Goal: Task Accomplishment & Management: Complete application form

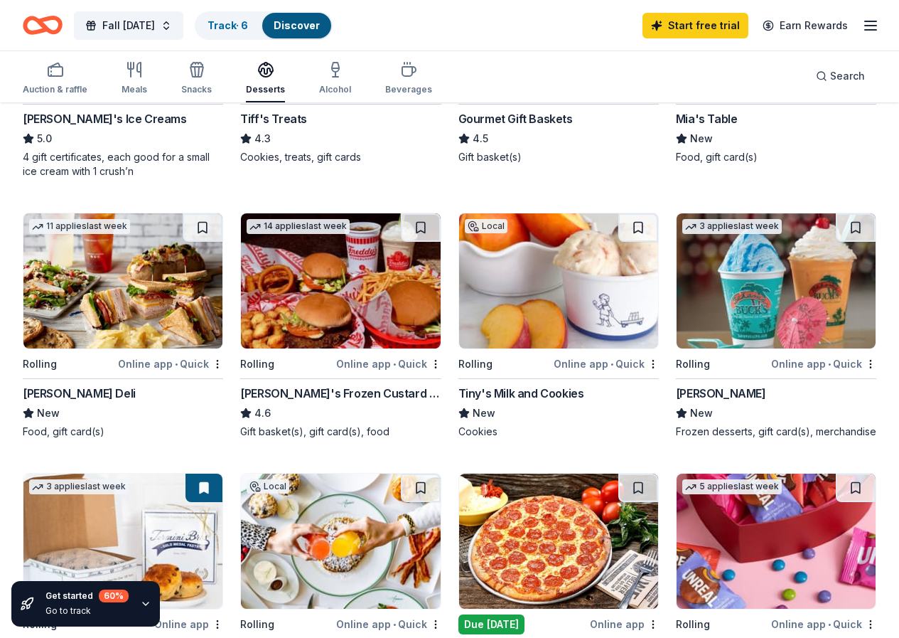
scroll to position [355, 0]
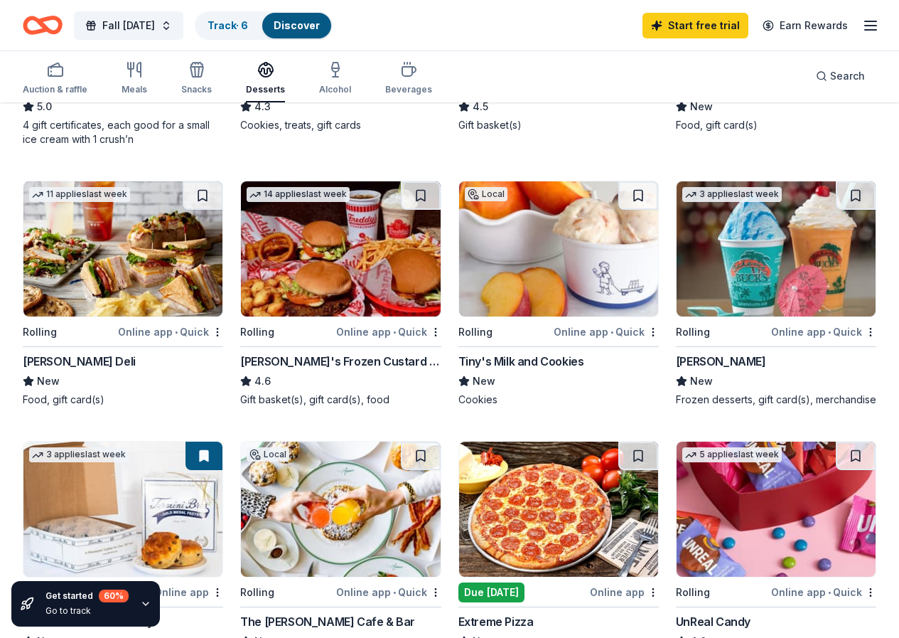
click at [154, 613] on div "Termini Brothers Bakery" at bounding box center [88, 621] width 131 height 17
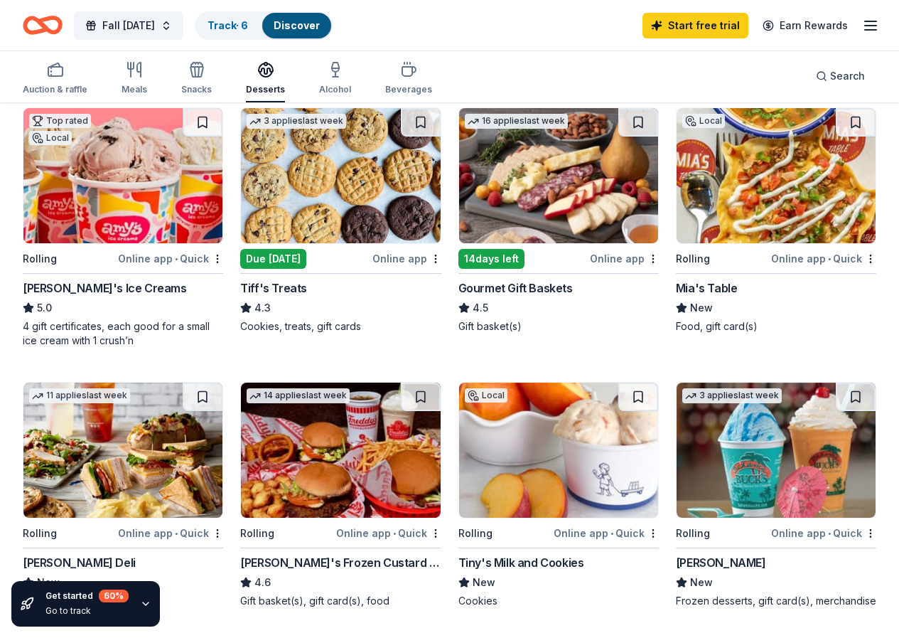
scroll to position [0, 0]
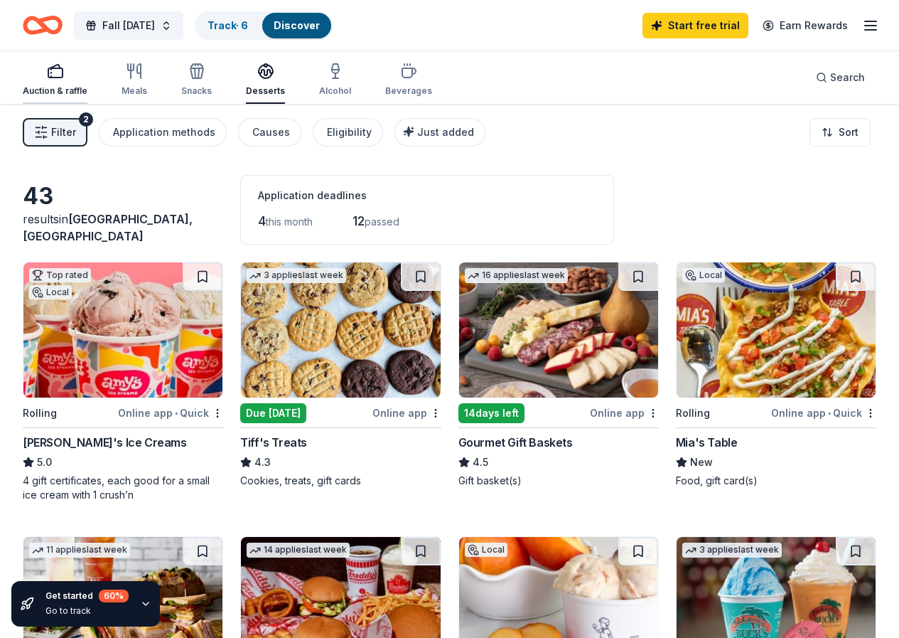
click at [63, 71] on icon "button" at bounding box center [55, 71] width 17 height 17
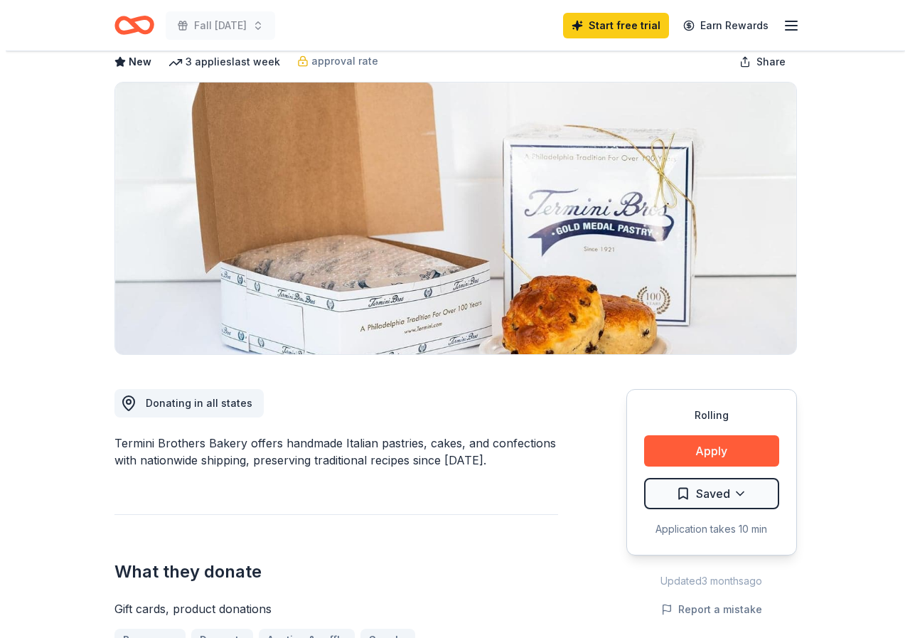
scroll to position [142, 0]
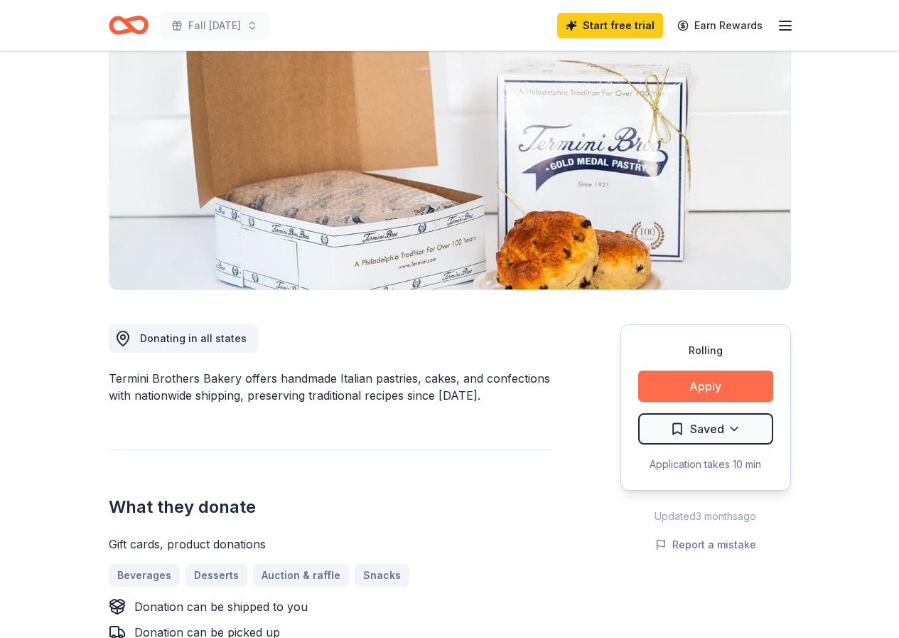
click at [707, 386] on button "Apply" at bounding box center [705, 385] width 135 height 31
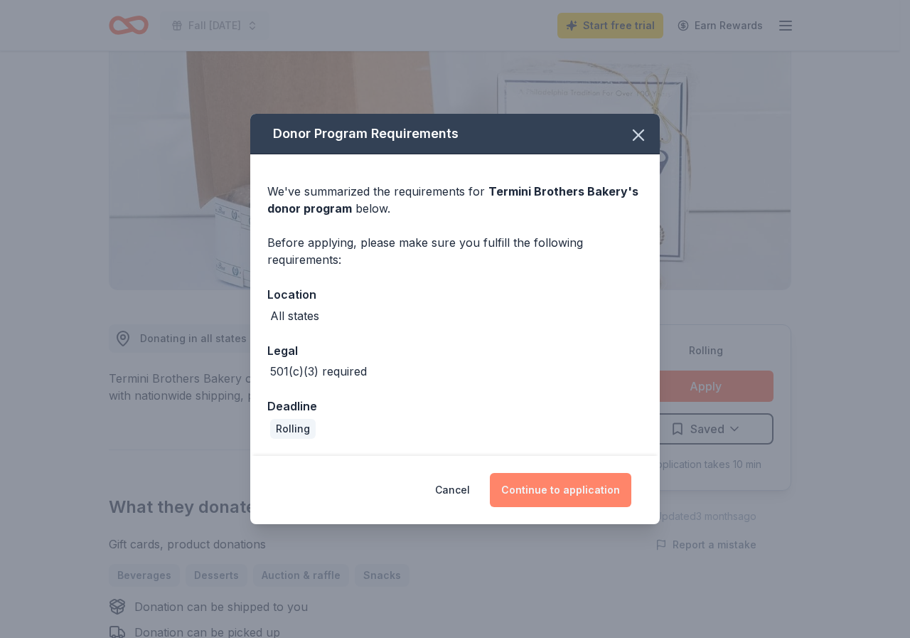
click at [555, 491] on button "Continue to application" at bounding box center [560, 490] width 141 height 34
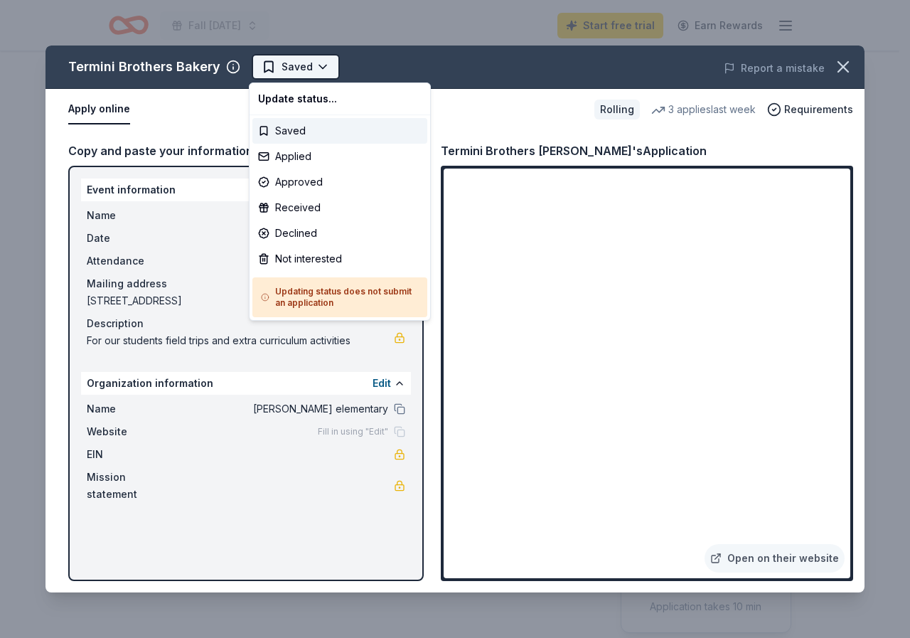
click at [268, 68] on html "Fall [DATE] Start free trial Earn Rewards Rolling Share Termini Brothers Bakery…" at bounding box center [455, 319] width 910 height 638
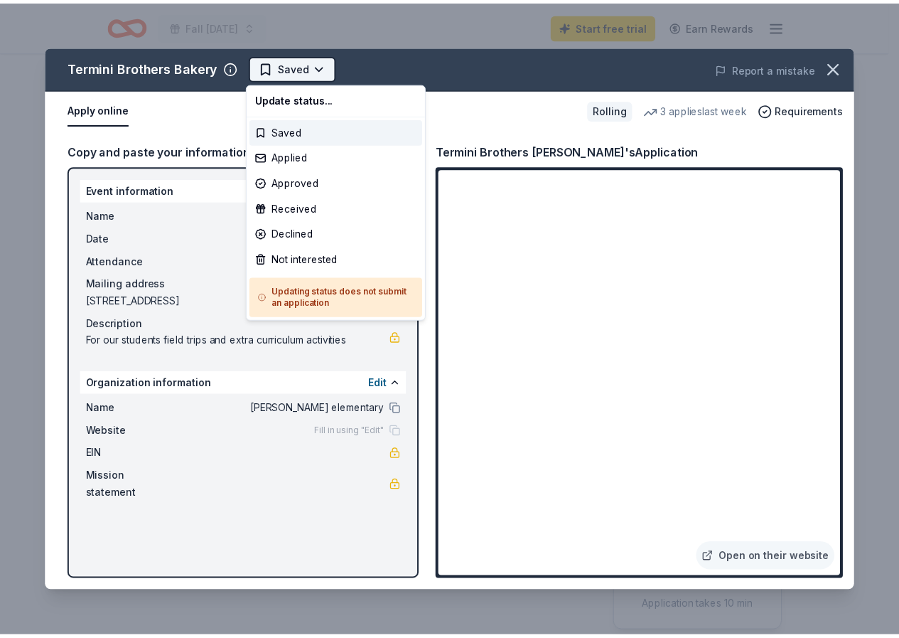
scroll to position [0, 0]
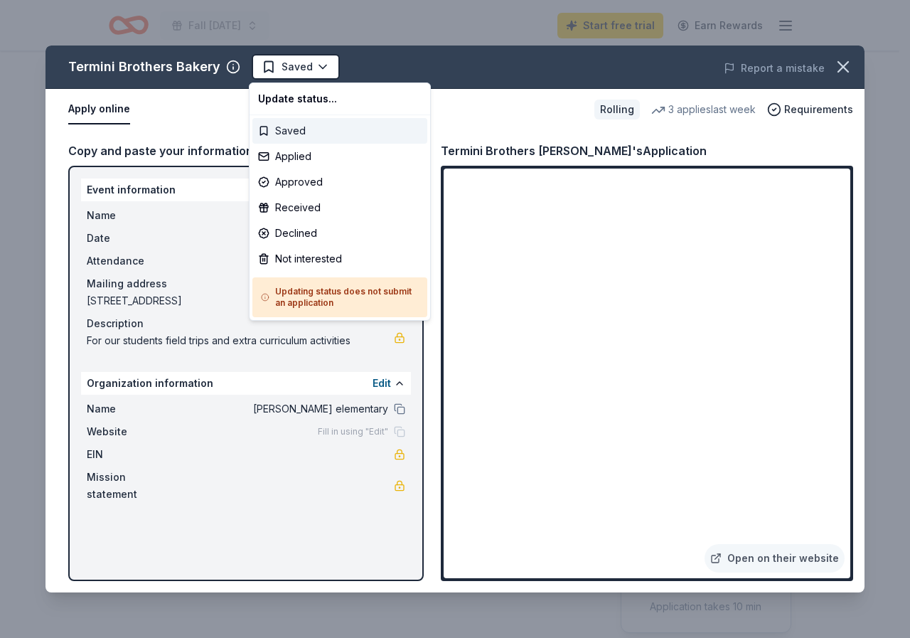
click at [264, 128] on div "Saved" at bounding box center [339, 131] width 175 height 26
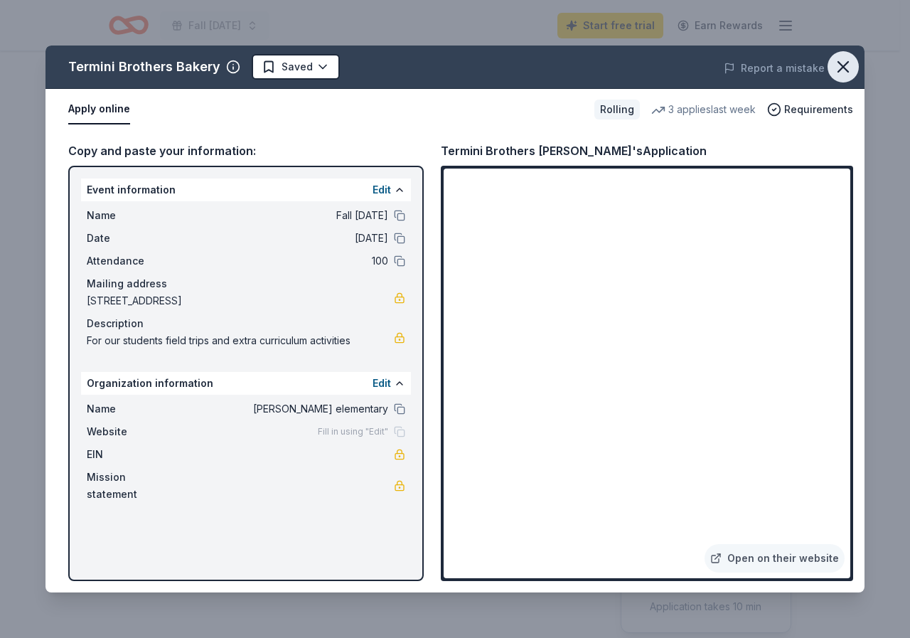
click at [846, 64] on icon "button" at bounding box center [843, 67] width 10 height 10
